Goal: Task Accomplishment & Management: Manage account settings

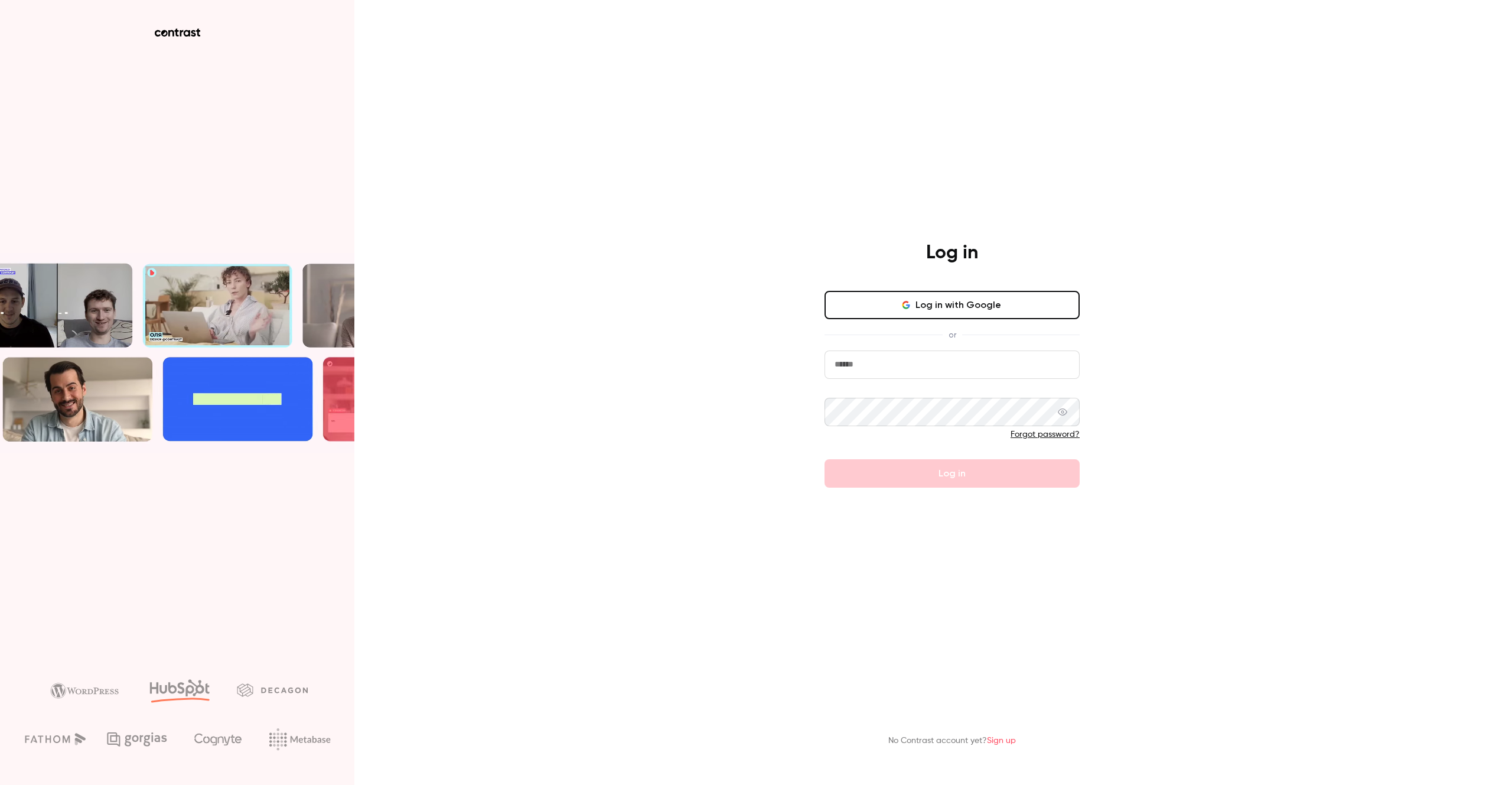
click at [918, 298] on button "Log in with Google" at bounding box center [952, 305] width 255 height 28
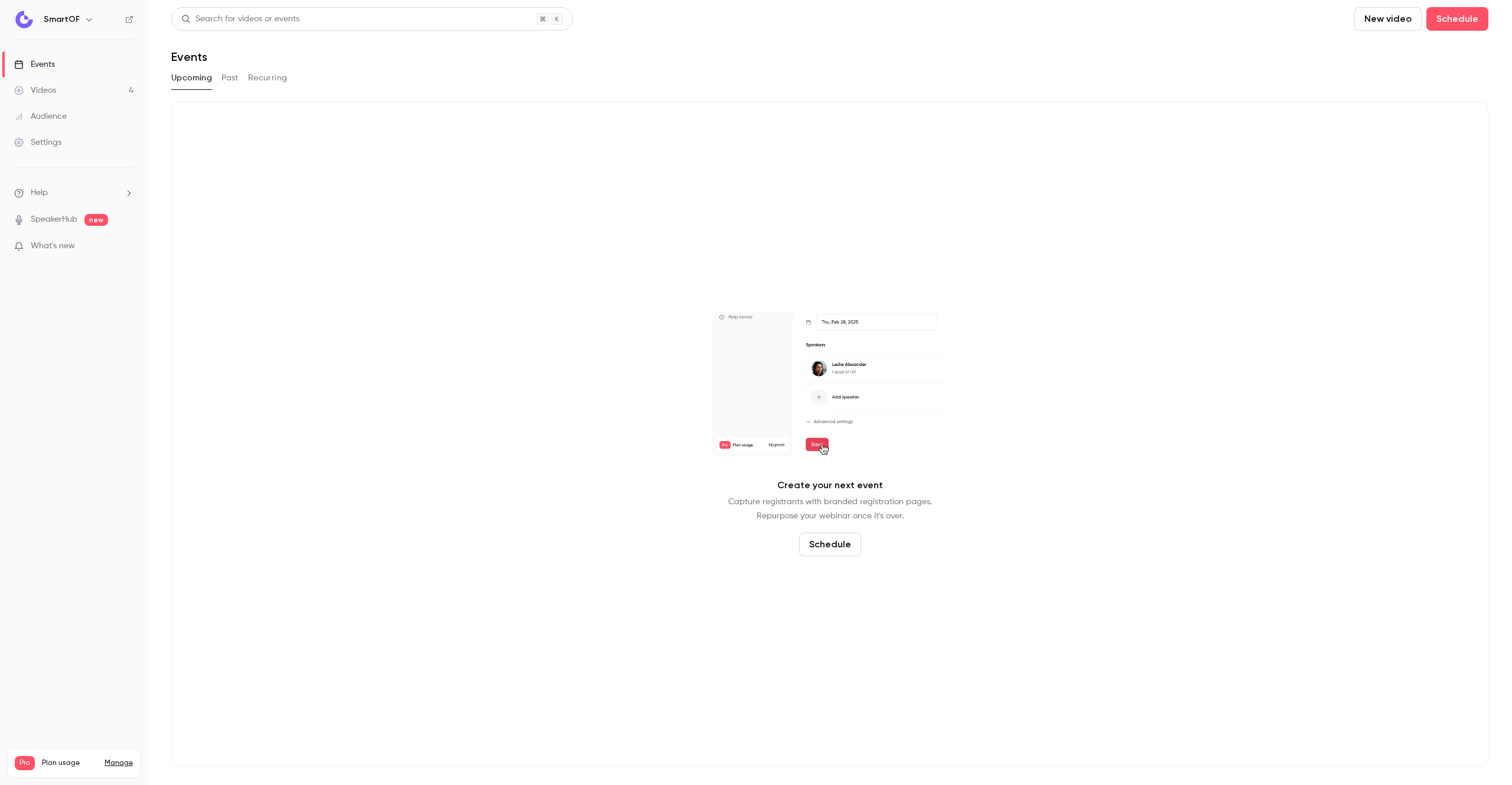
click at [117, 758] on link "Manage" at bounding box center [118, 763] width 28 height 9
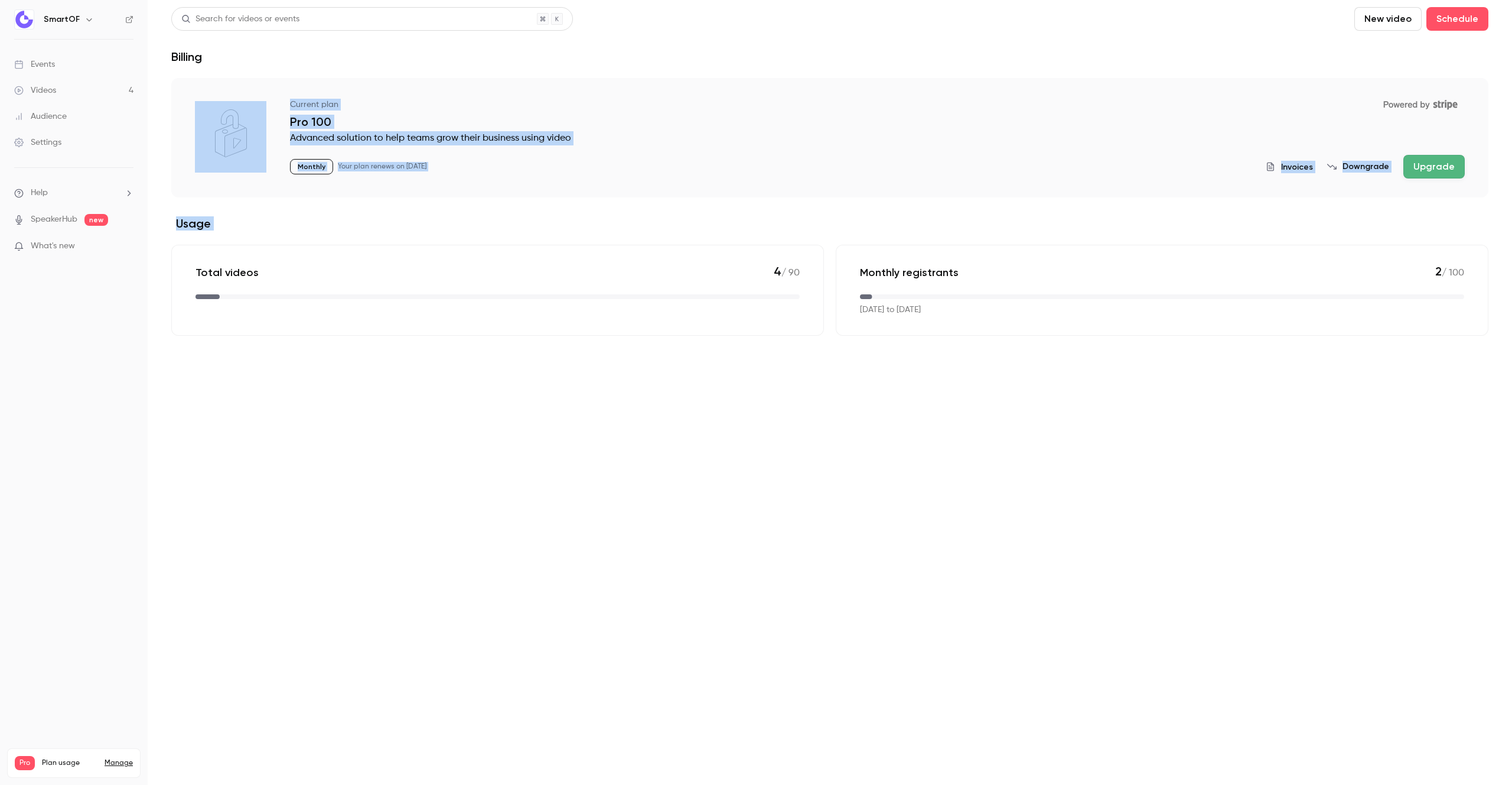
drag, startPoint x: 441, startPoint y: 237, endPoint x: 443, endPoint y: 244, distance: 7.3
click at [443, 244] on div "Search for videos or events New video Schedule Billing Current plan Powered by …" at bounding box center [830, 171] width 1317 height 328
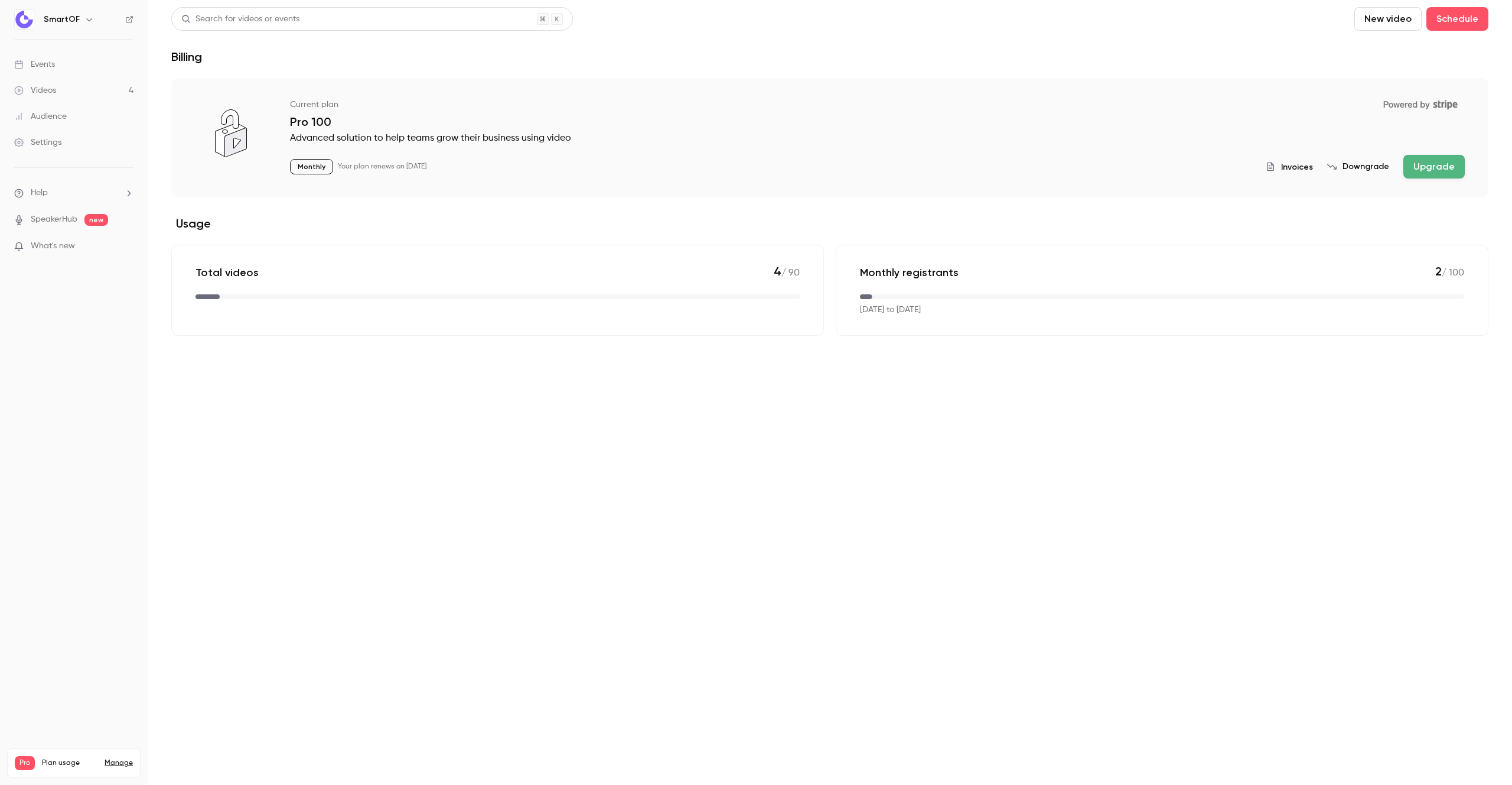
click at [443, 244] on section "Current plan Powered by Stripe Pro 100 Advanced solution to help teams grow the…" at bounding box center [830, 207] width 1317 height 258
click at [1304, 168] on span "Invoices" at bounding box center [1297, 167] width 32 height 13
